Goal: Information Seeking & Learning: Find specific fact

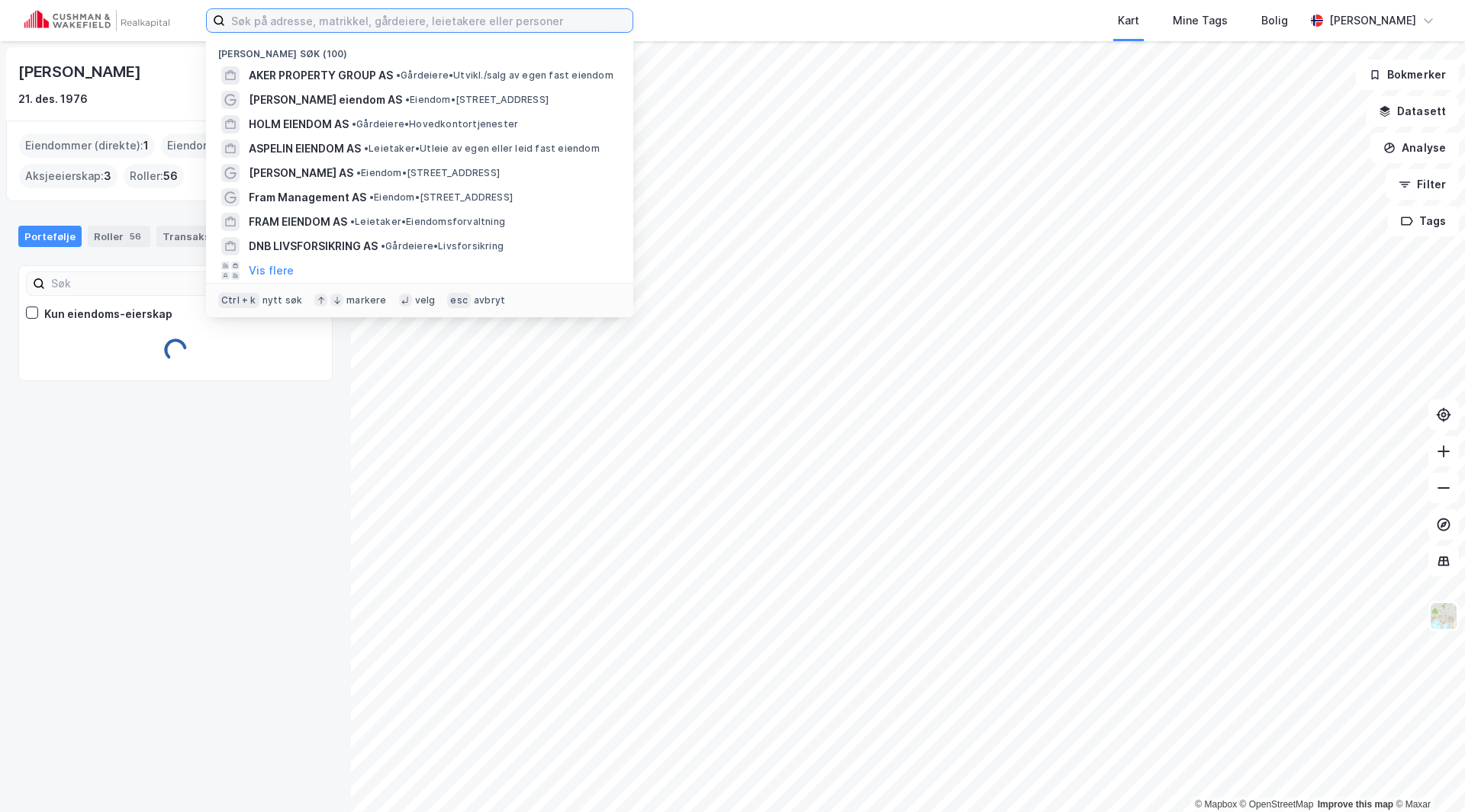
click at [468, 20] on input at bounding box center [429, 20] width 408 height 23
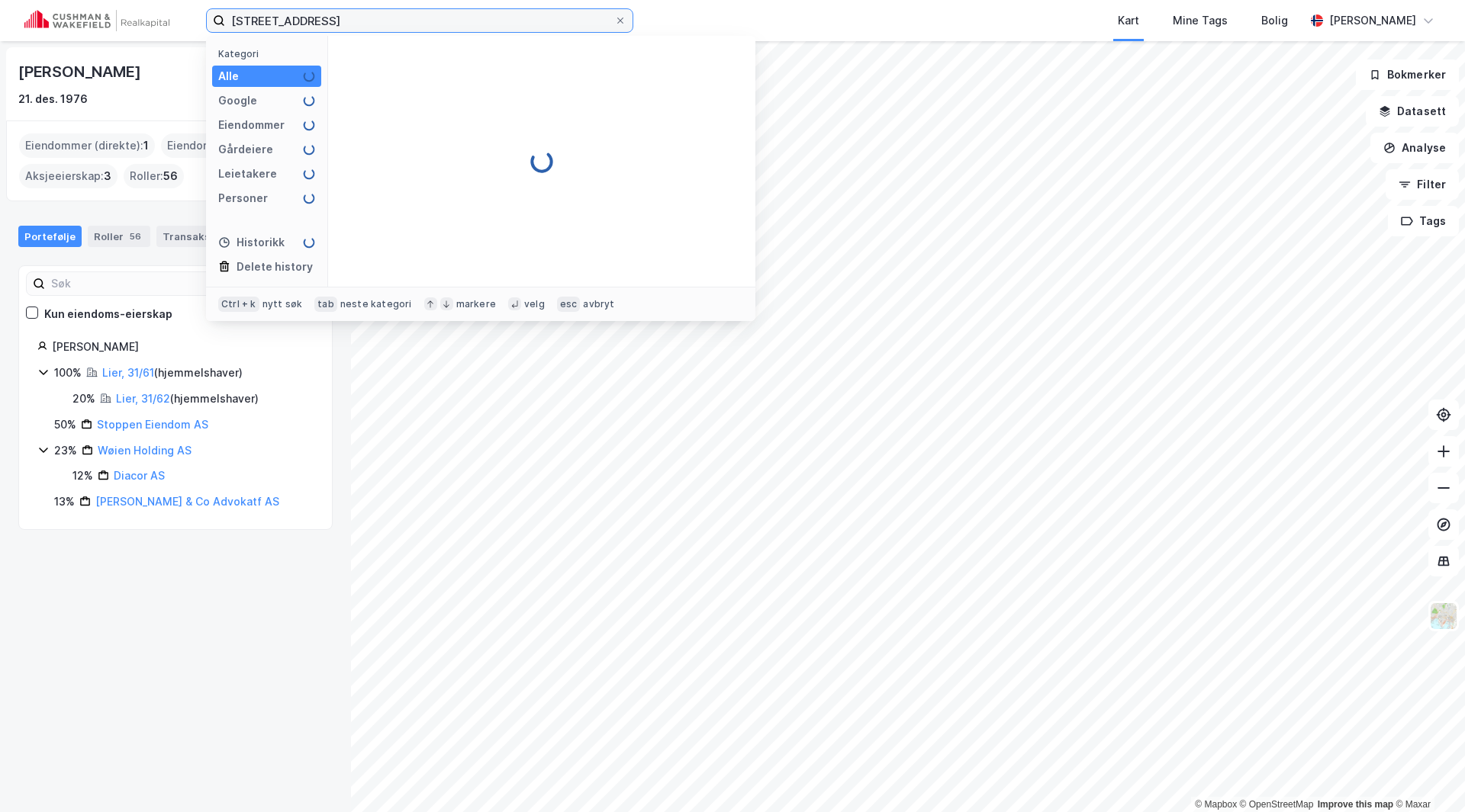
type input "[STREET_ADDRESS]"
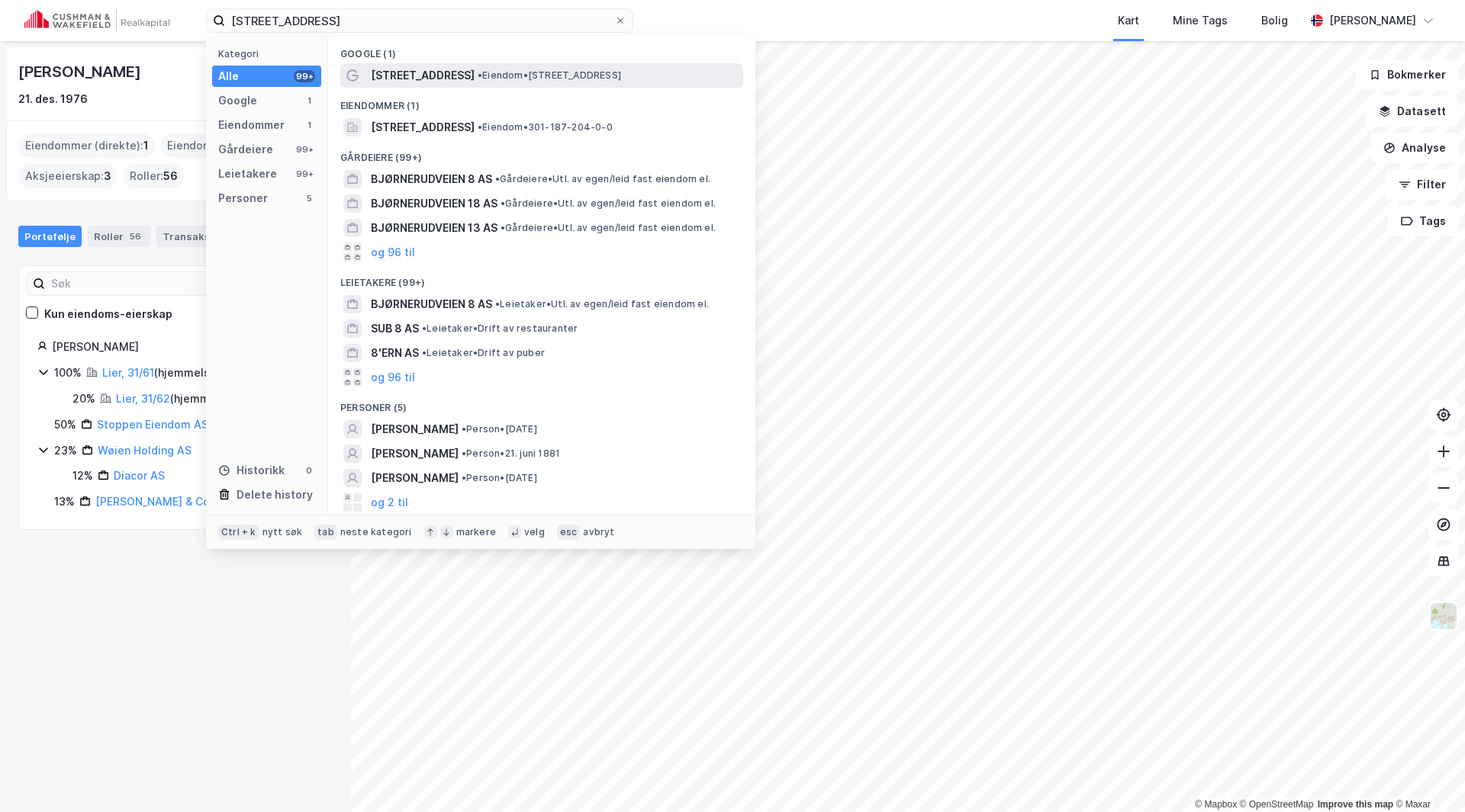
click at [459, 65] on div "[STREET_ADDRESS] • Eiendom • [STREET_ADDRESS]" at bounding box center [542, 75] width 403 height 24
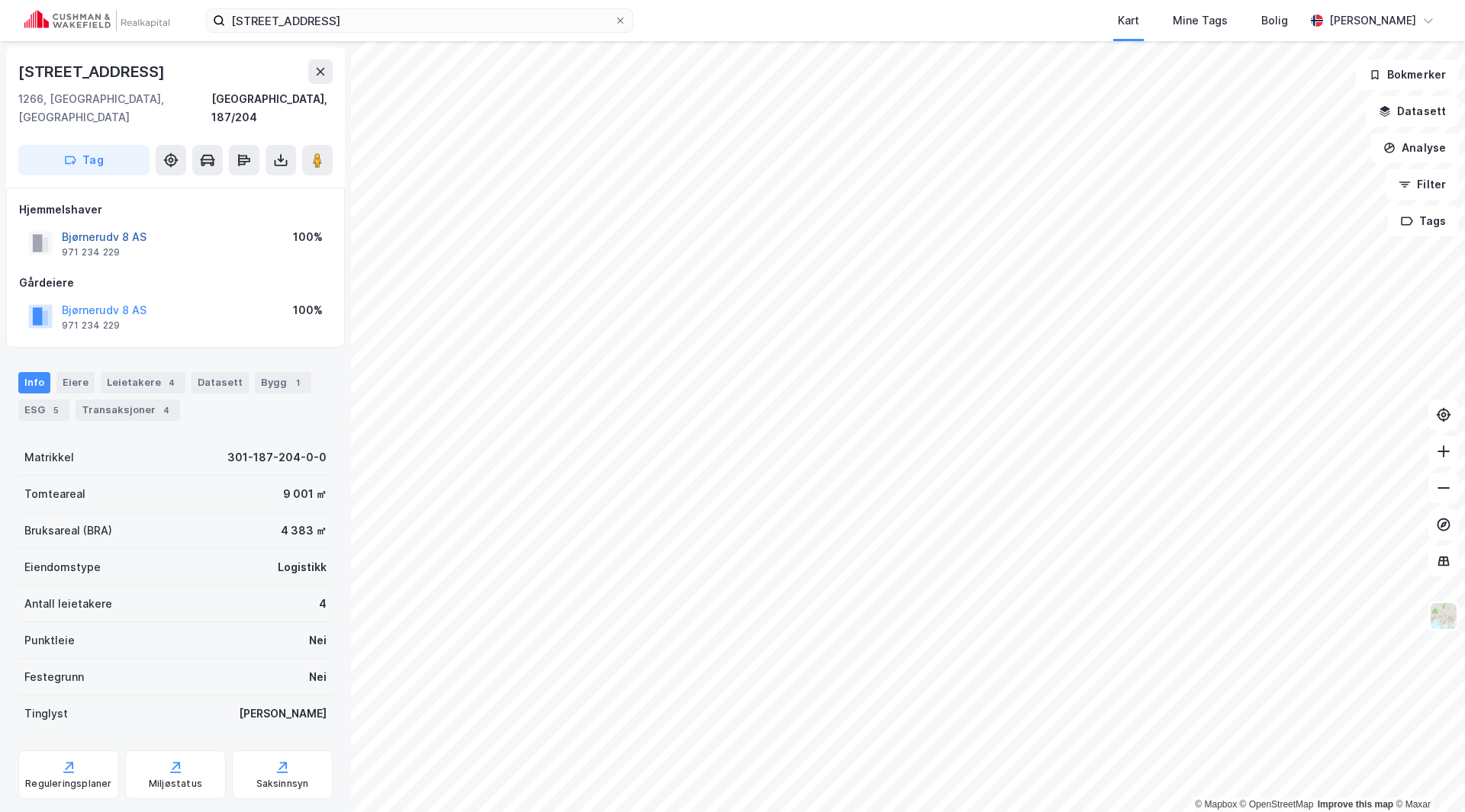
click at [0, 0] on button "Bjørnerudv 8 AS" at bounding box center [0, 0] width 0 height 0
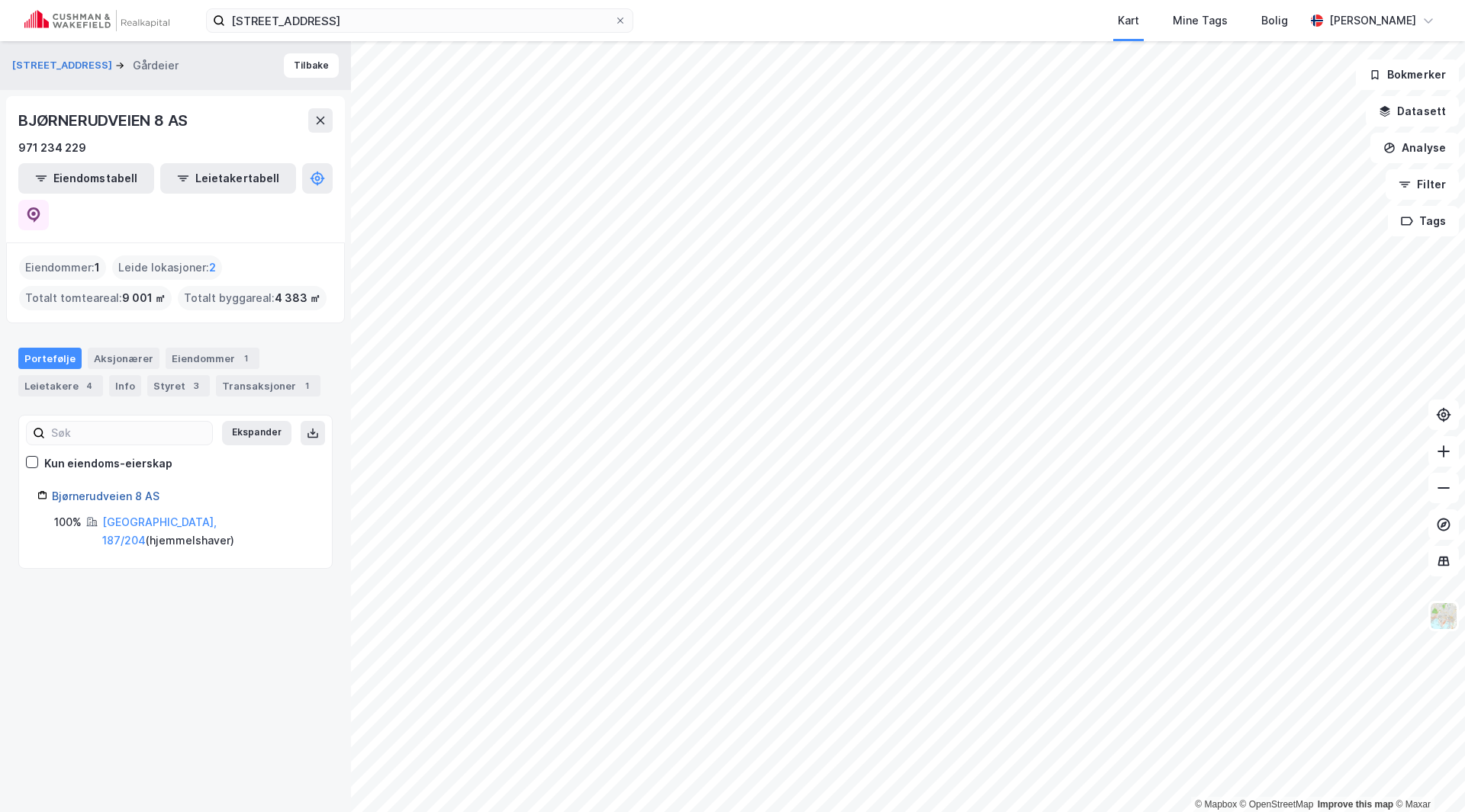
click at [125, 490] on link "Bjørnerudveien 8 AS" at bounding box center [105, 496] width 108 height 13
click at [134, 348] on div "Aksjonærer" at bounding box center [123, 359] width 72 height 21
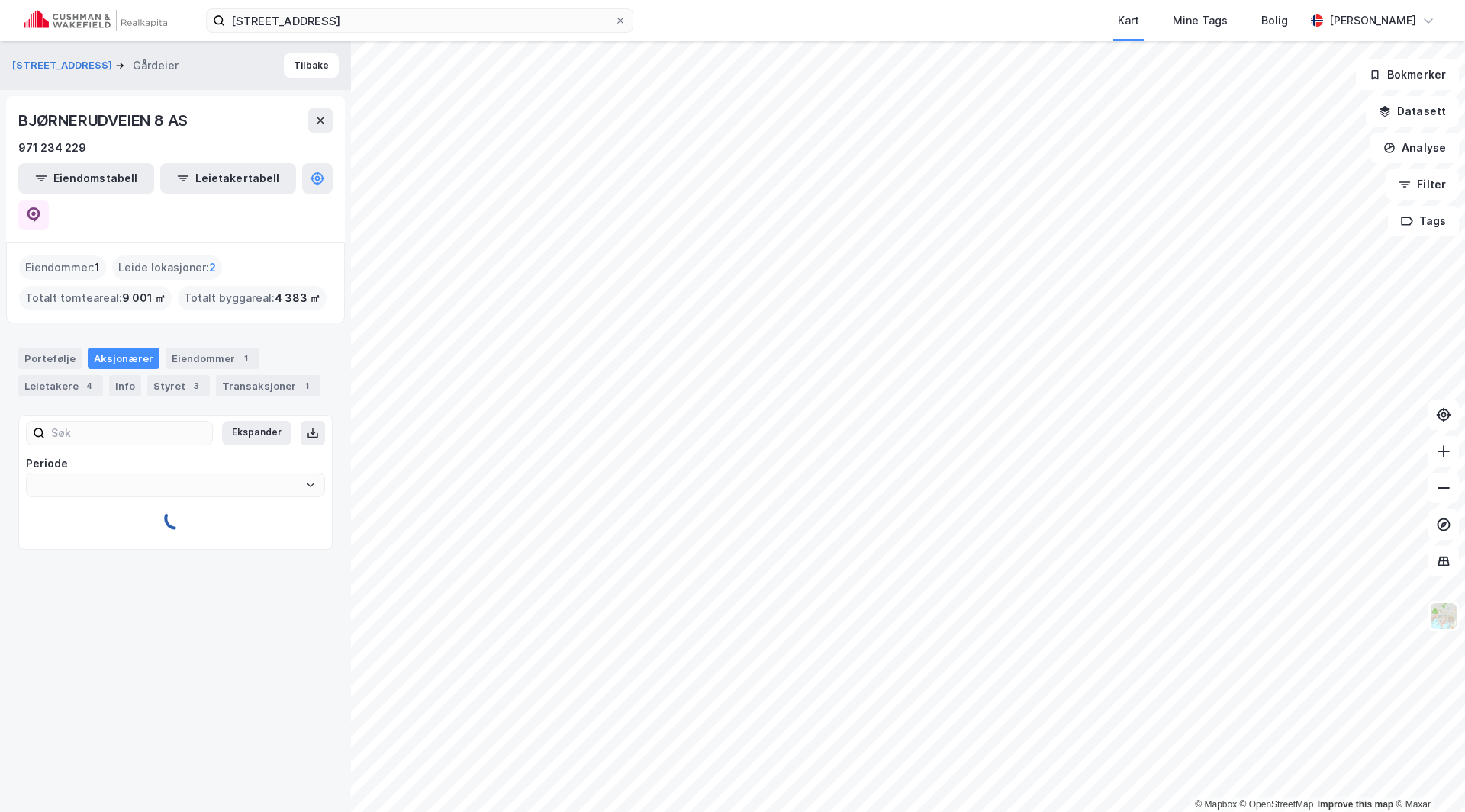
type input "Siste"
